Goal: Task Accomplishment & Management: Manage account settings

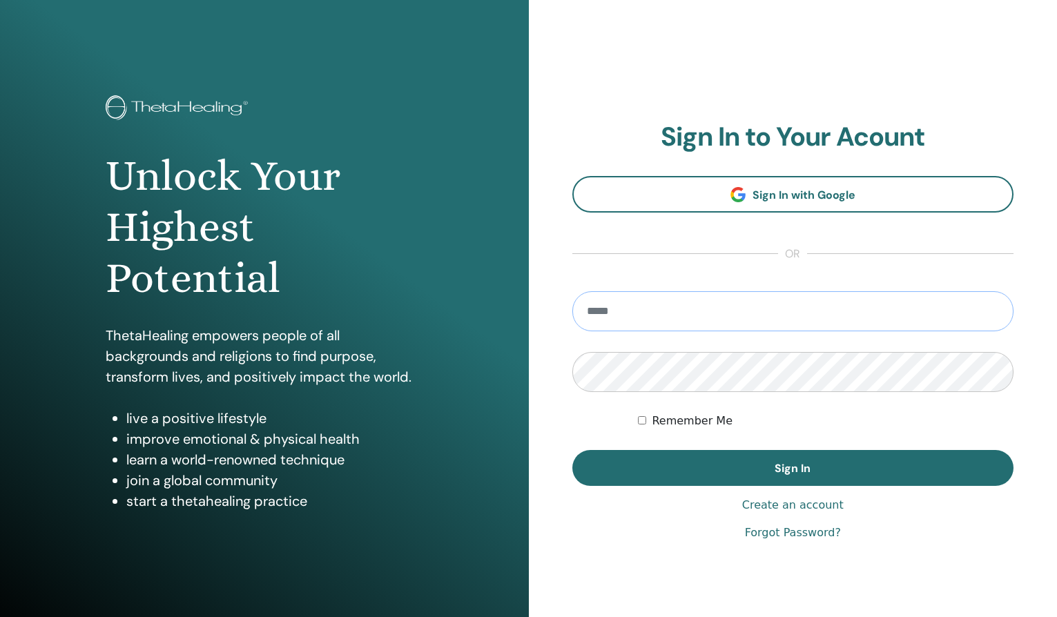
type input "**********"
click at [793, 468] on button "Sign In" at bounding box center [793, 468] width 442 height 36
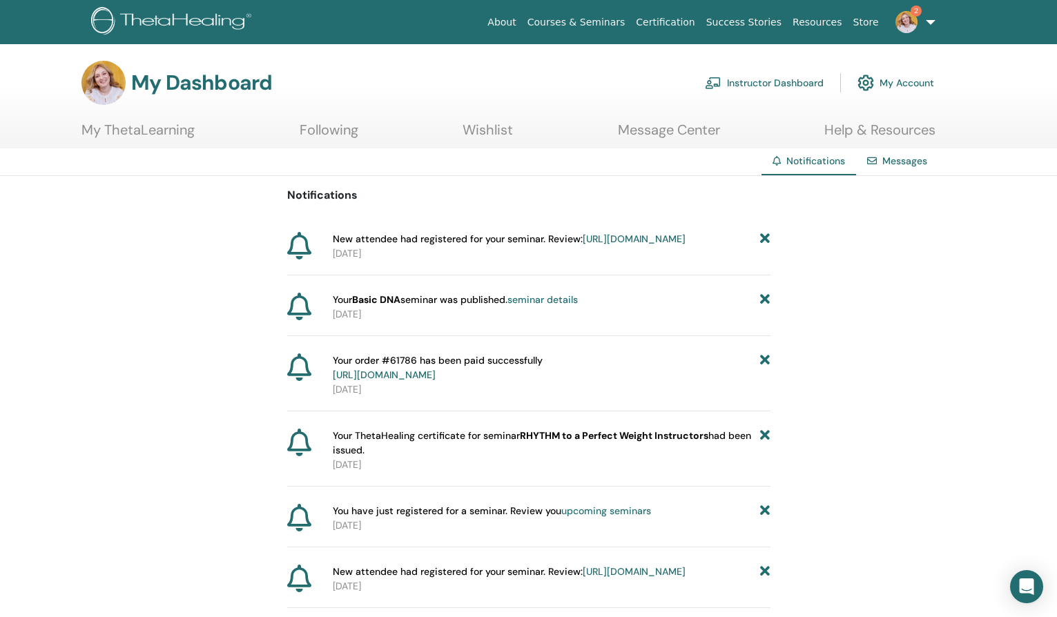
click at [763, 82] on link "Instructor Dashboard" at bounding box center [764, 83] width 119 height 30
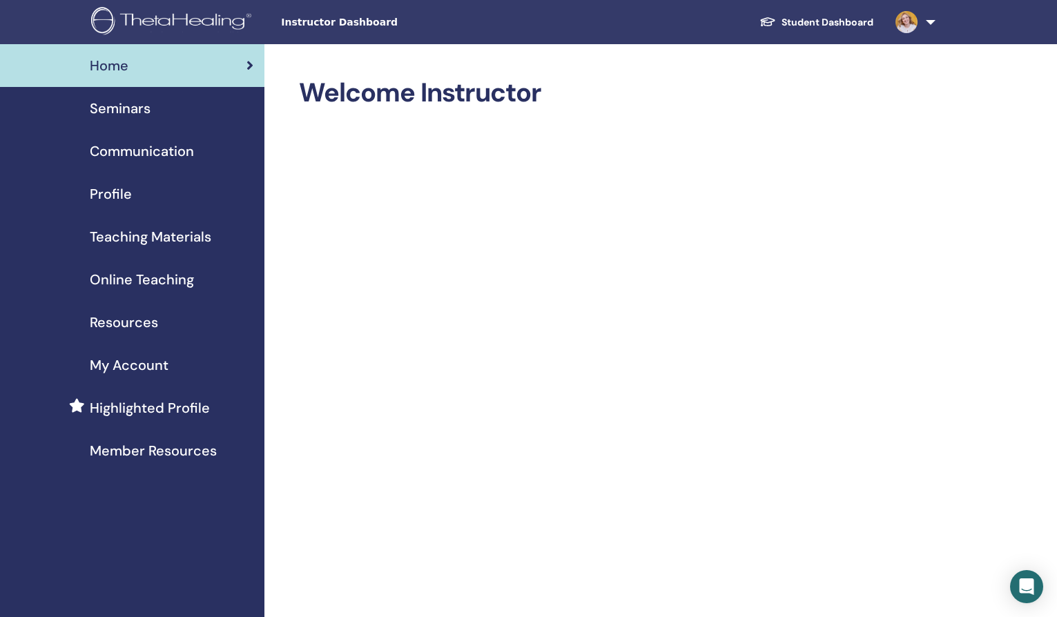
click at [135, 104] on span "Seminars" at bounding box center [120, 108] width 61 height 21
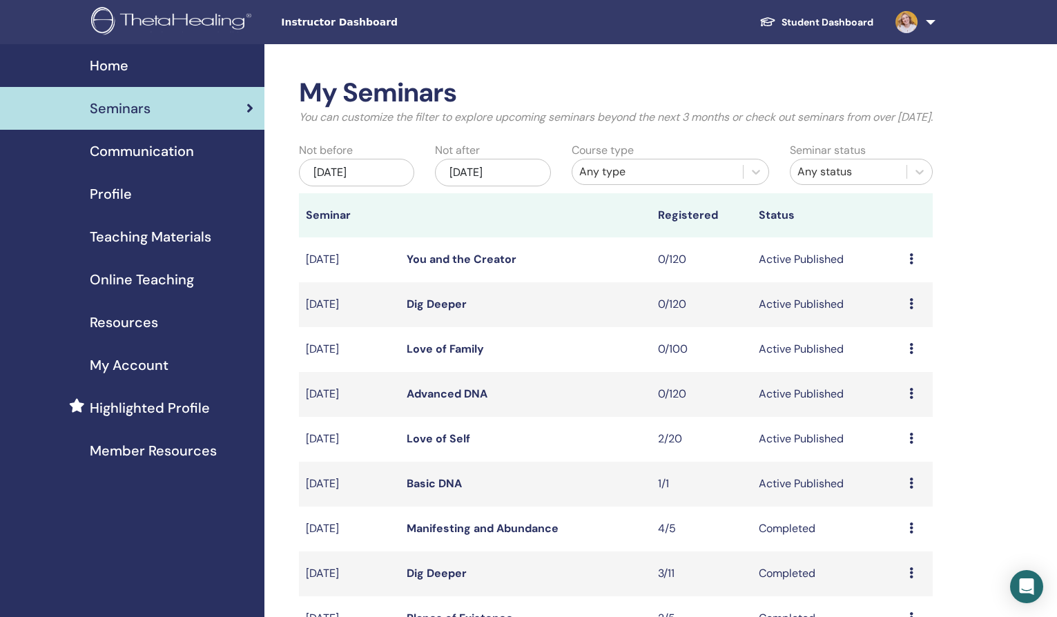
click at [913, 444] on icon at bounding box center [911, 438] width 4 height 11
click at [897, 468] on link "Preview" at bounding box center [894, 463] width 39 height 15
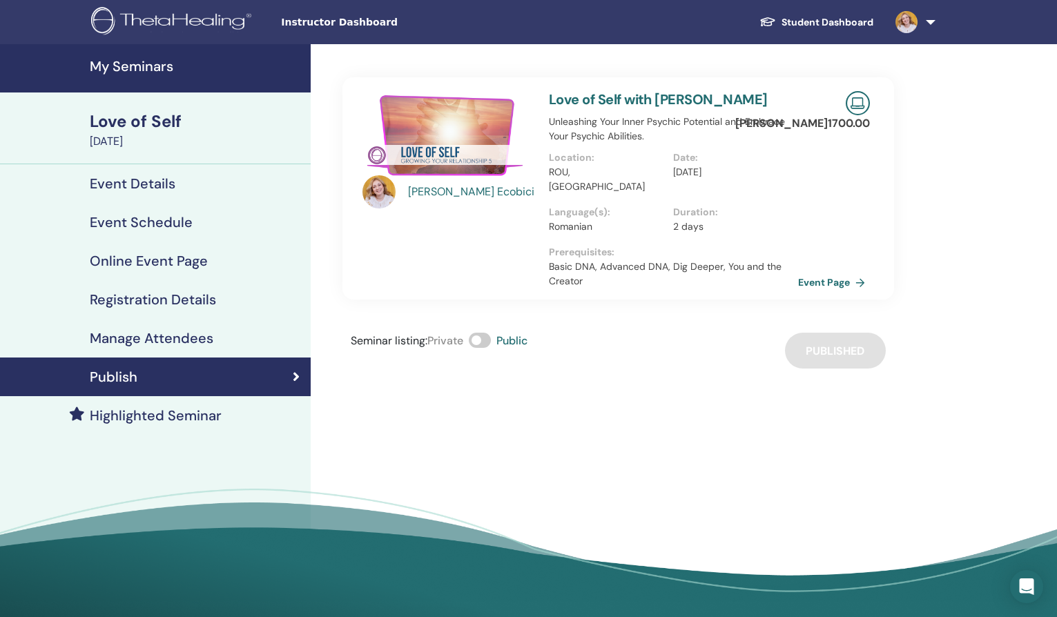
click at [182, 340] on h4 "Manage Attendees" at bounding box center [152, 338] width 124 height 17
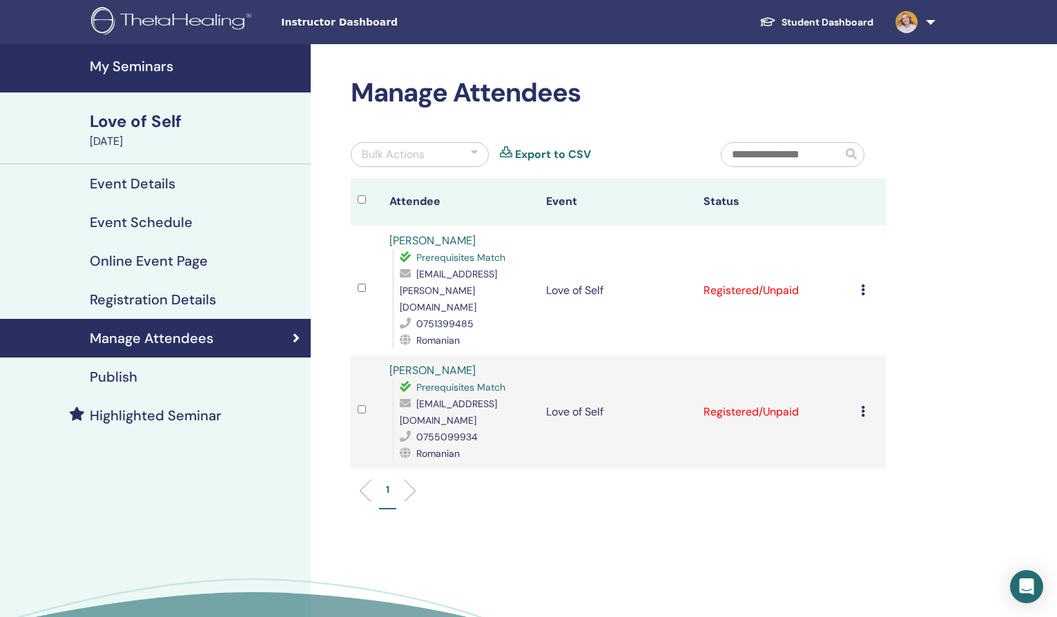
click at [861, 406] on icon at bounding box center [863, 411] width 4 height 11
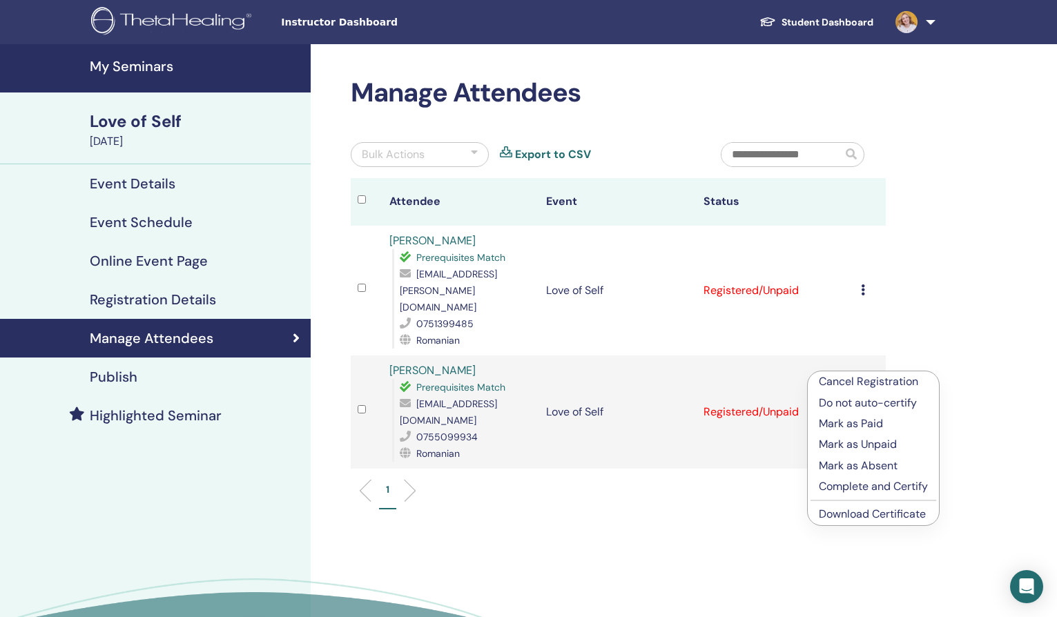
click at [926, 382] on p "Cancel Registration" at bounding box center [873, 382] width 109 height 17
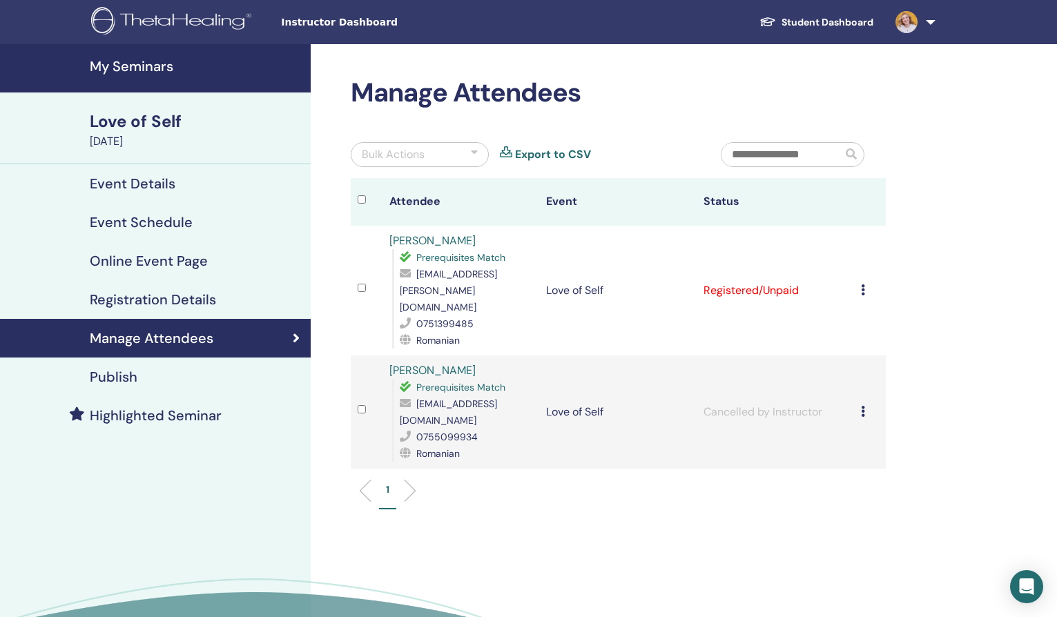
click at [863, 406] on icon at bounding box center [863, 411] width 4 height 11
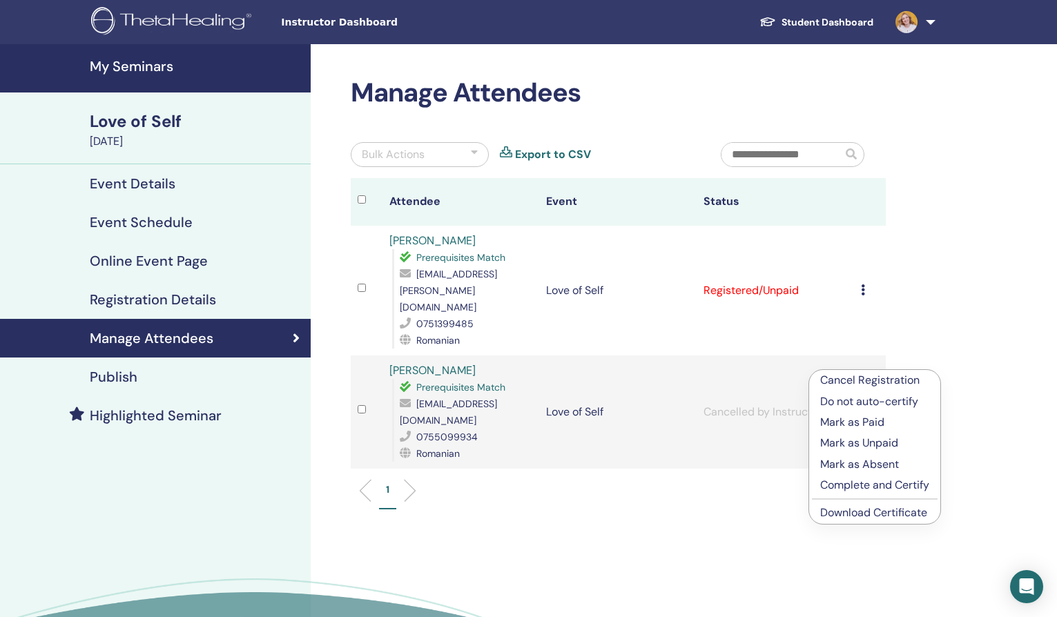
click at [967, 273] on div "Manage Attendees Bulk Actions Export to CSV Attendee Event Status Maria Vidican…" at bounding box center [663, 380] width 705 height 673
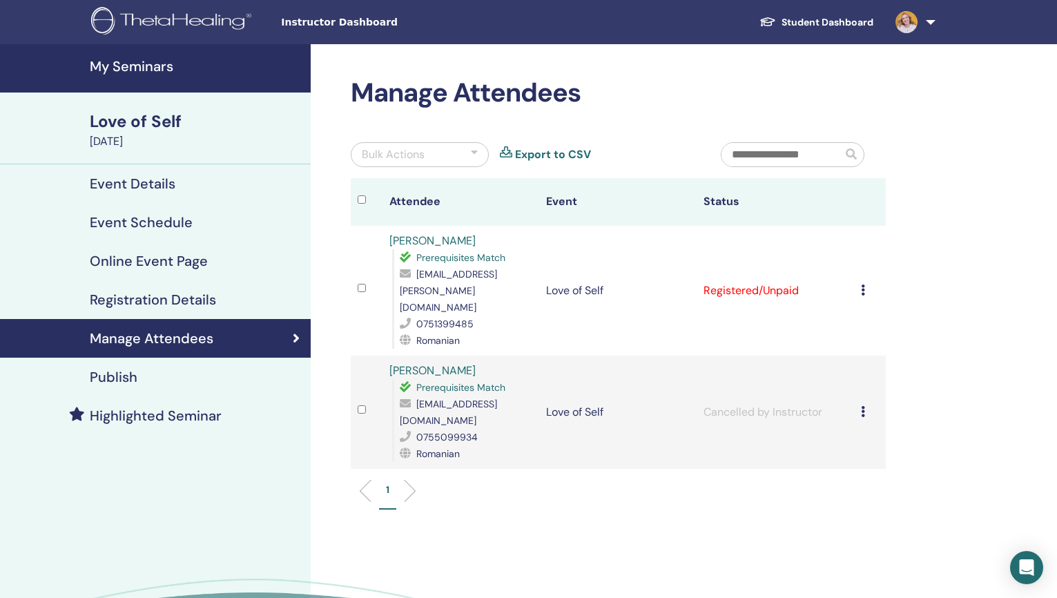
click at [157, 126] on div "Love of Self" at bounding box center [196, 121] width 213 height 23
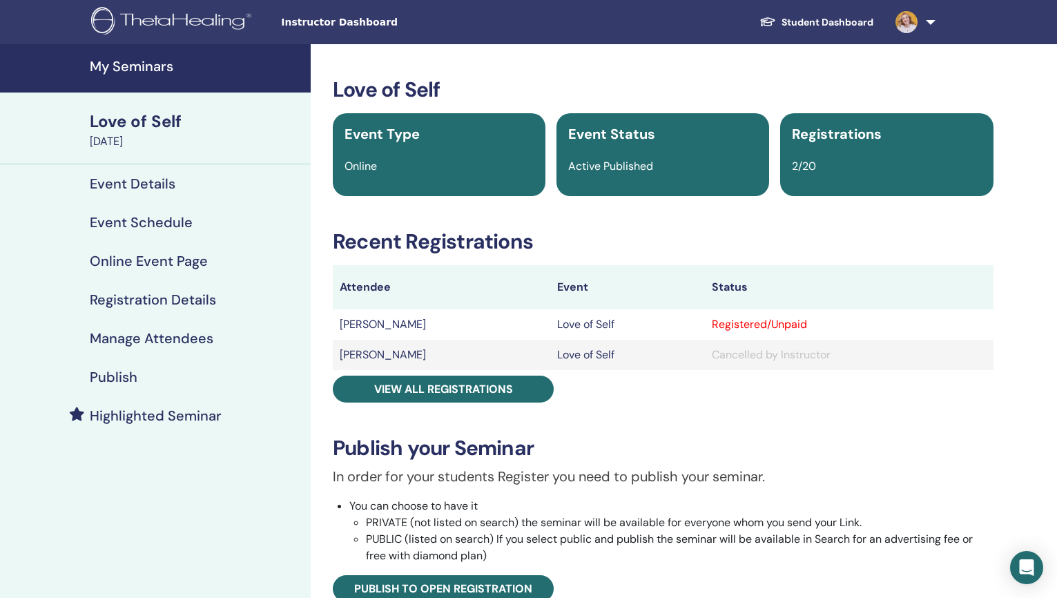
click at [136, 375] on h4 "Publish" at bounding box center [114, 377] width 48 height 17
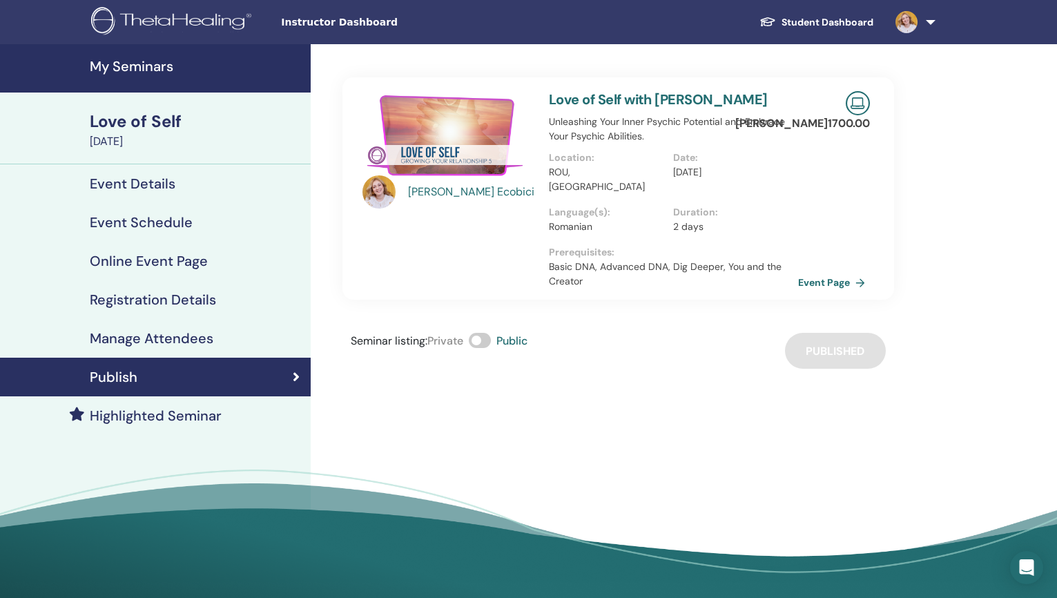
click at [135, 65] on h4 "My Seminars" at bounding box center [196, 66] width 213 height 17
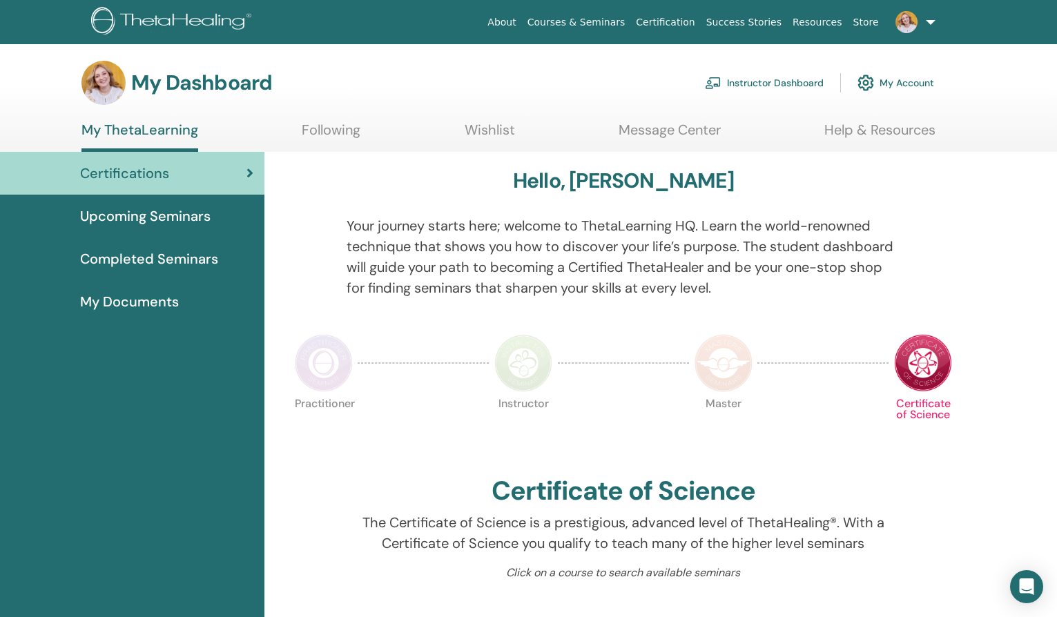
click at [770, 90] on link "Instructor Dashboard" at bounding box center [764, 83] width 119 height 30
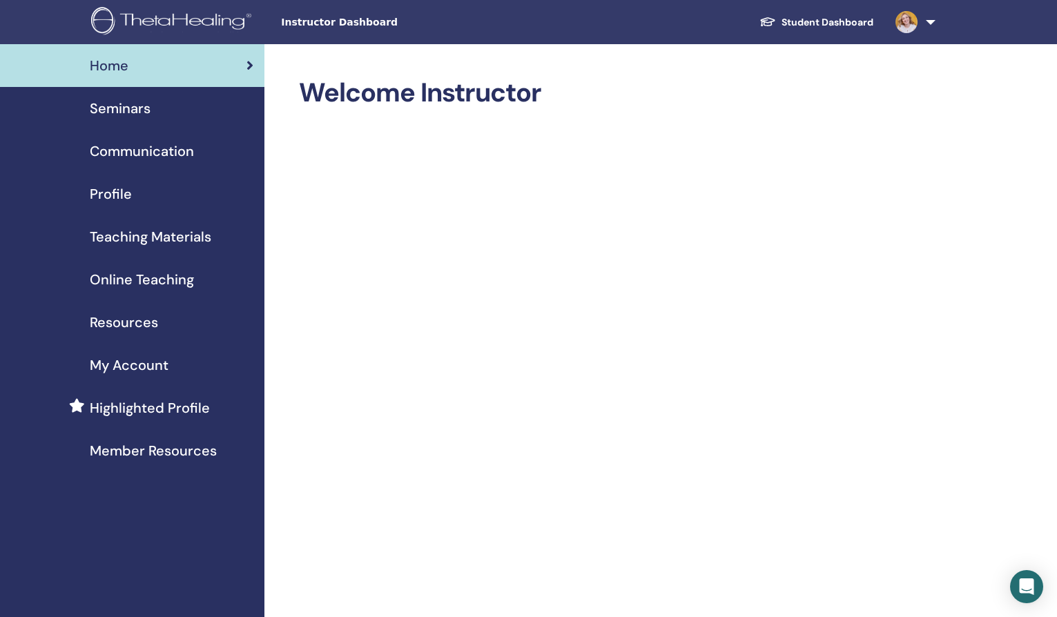
click at [136, 121] on link "Seminars" at bounding box center [132, 108] width 264 height 43
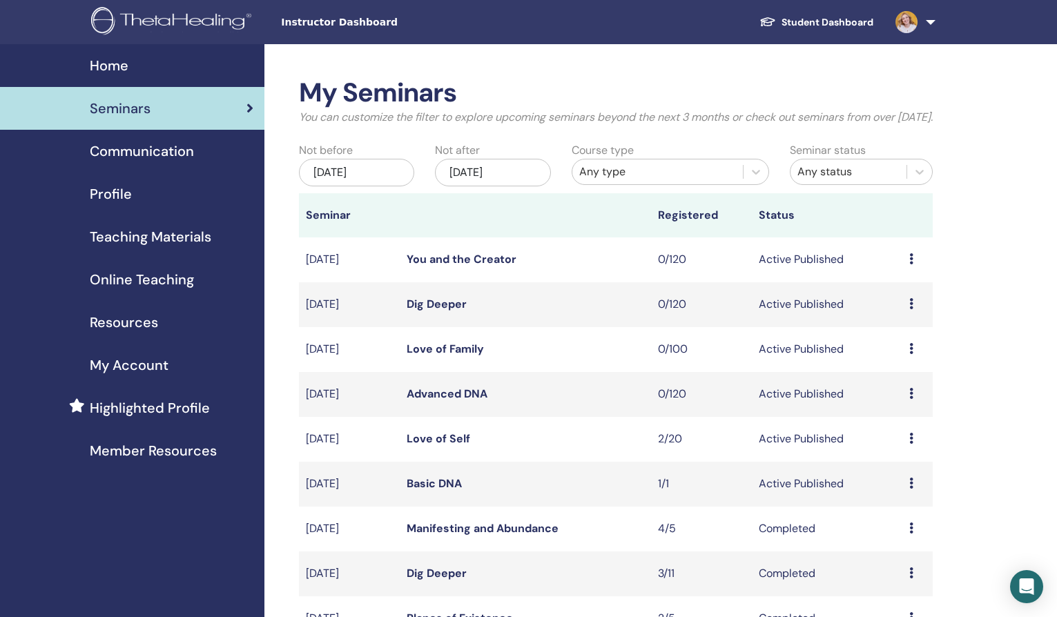
click at [912, 489] on icon at bounding box center [911, 483] width 4 height 11
click at [901, 552] on link "Attendees" at bounding box center [900, 551] width 52 height 15
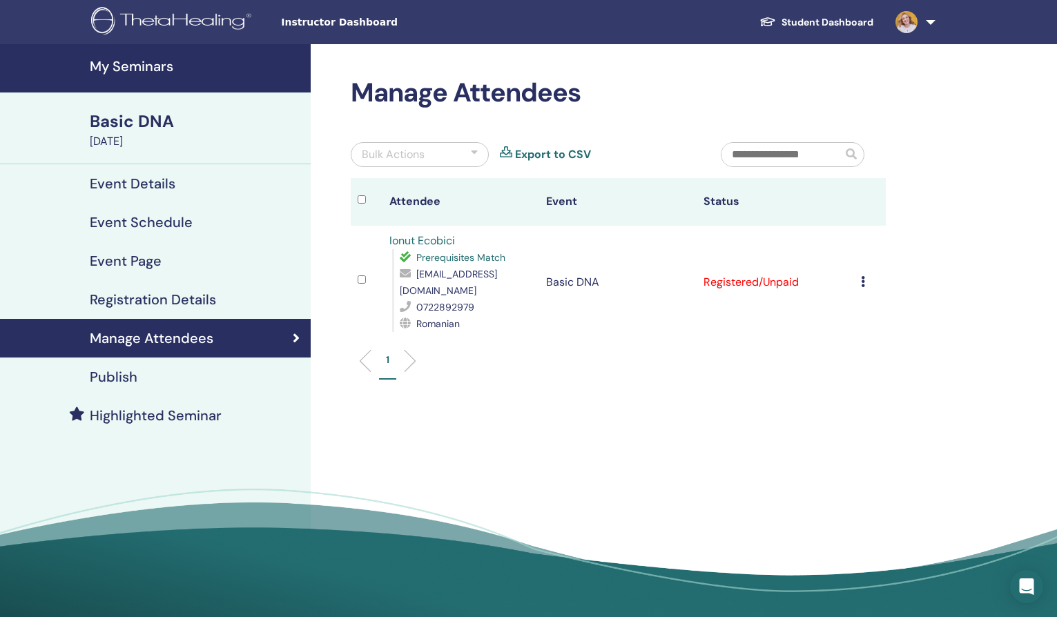
click at [860, 274] on td "Cancel Registration Do not auto-certify Mark as Paid Mark as Unpaid Mark as Abs…" at bounding box center [870, 282] width 32 height 113
click at [860, 268] on td "Cancel Registration Do not auto-certify Mark as Paid Mark as Unpaid Mark as Abs…" at bounding box center [870, 282] width 32 height 113
click at [862, 276] on icon at bounding box center [863, 281] width 4 height 11
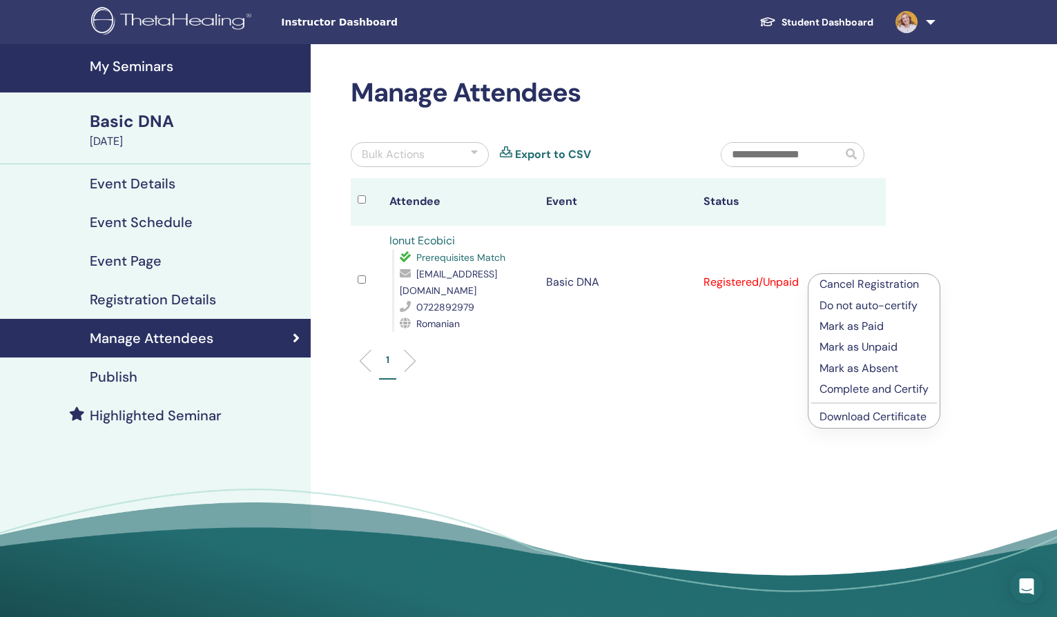
click at [858, 387] on p "Complete and Certify" at bounding box center [874, 389] width 109 height 17
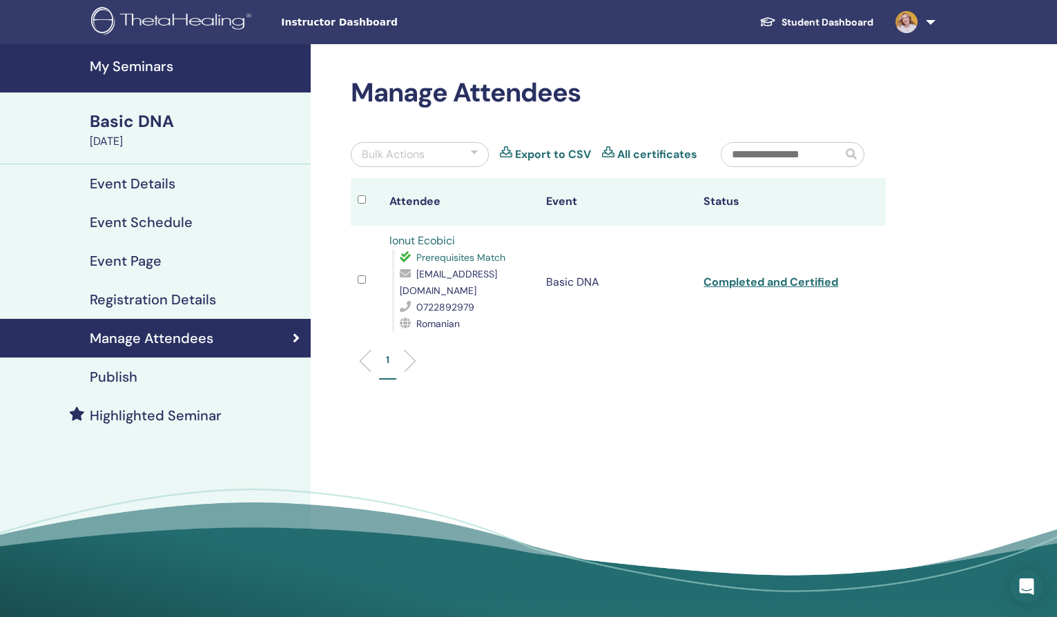
click at [804, 275] on link "Completed and Certified" at bounding box center [771, 282] width 135 height 15
